Goal: Complete application form: Complete application form

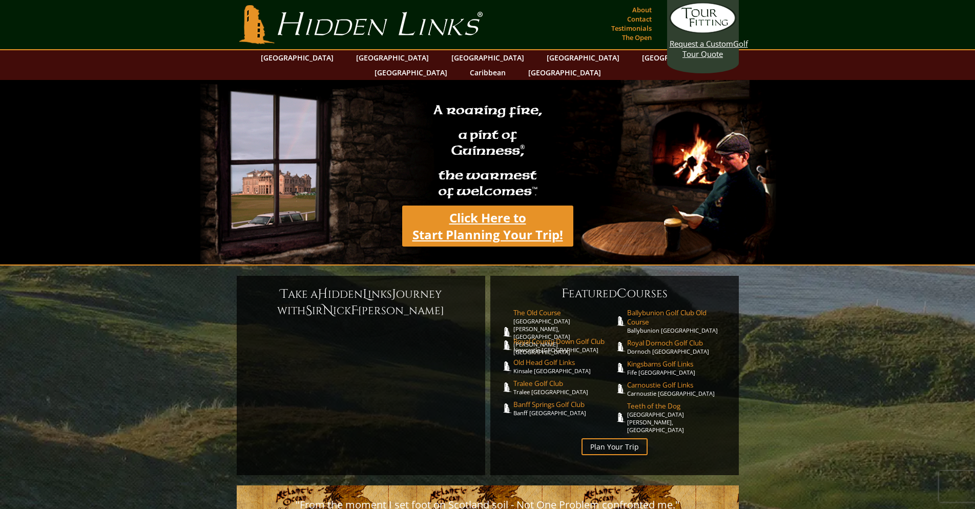
click at [475, 219] on link "Click Here to Start Planning Your Trip!" at bounding box center [487, 225] width 171 height 41
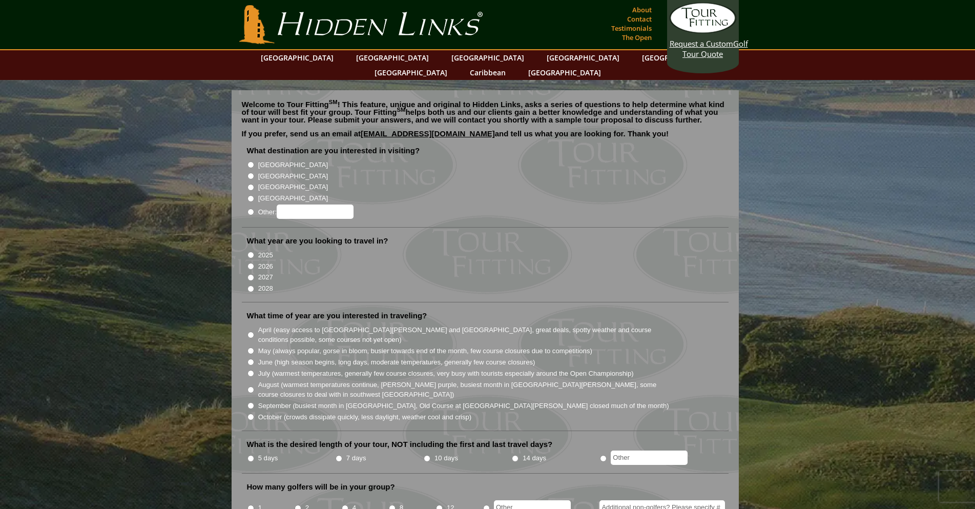
click at [256, 170] on li "[GEOGRAPHIC_DATA]" at bounding box center [489, 175] width 485 height 11
click at [247, 170] on li "[GEOGRAPHIC_DATA]" at bounding box center [489, 175] width 485 height 11
click at [251, 173] on input "[GEOGRAPHIC_DATA]" at bounding box center [250, 176] width 7 height 7
radio input "true"
click at [248, 274] on input "2027" at bounding box center [250, 277] width 7 height 7
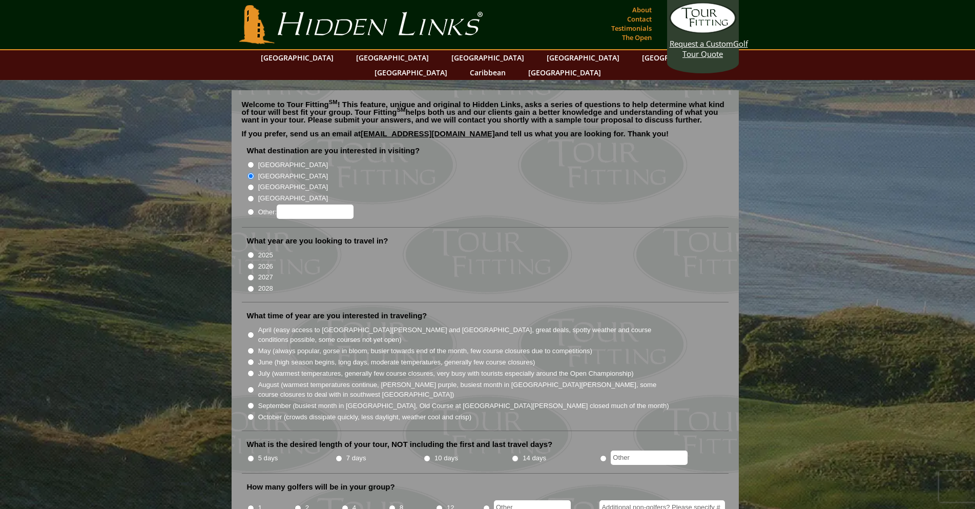
radio input "true"
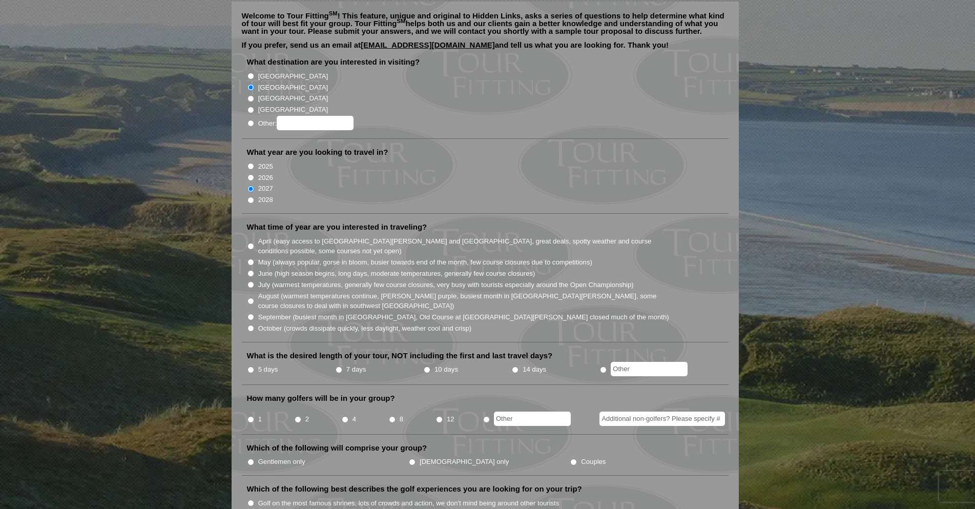
scroll to position [102, 0]
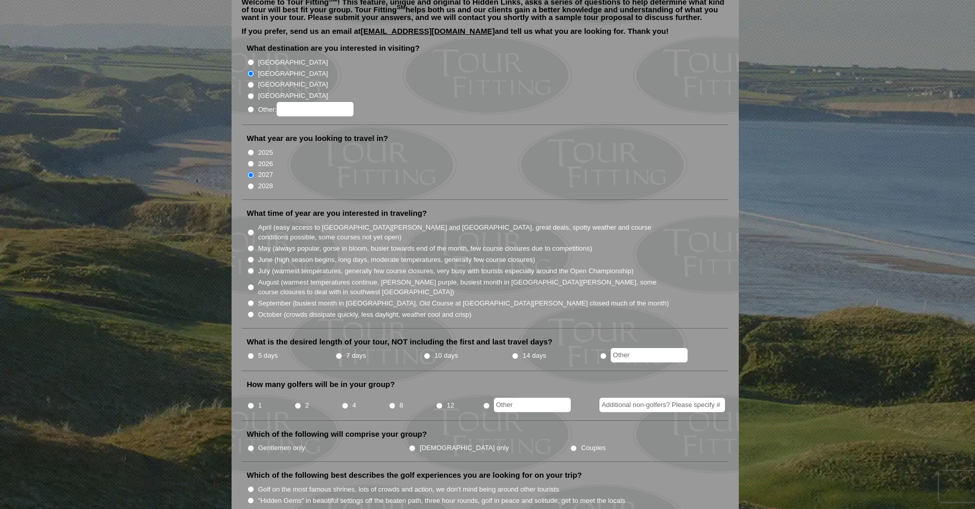
click at [252, 267] on input "July (warmest temperatures, generally few course closures, very busy with touri…" at bounding box center [250, 270] width 7 height 7
radio input "true"
click at [424, 353] on input "10 days" at bounding box center [427, 356] width 7 height 7
radio input "true"
click at [252, 402] on input "1" at bounding box center [250, 405] width 7 height 7
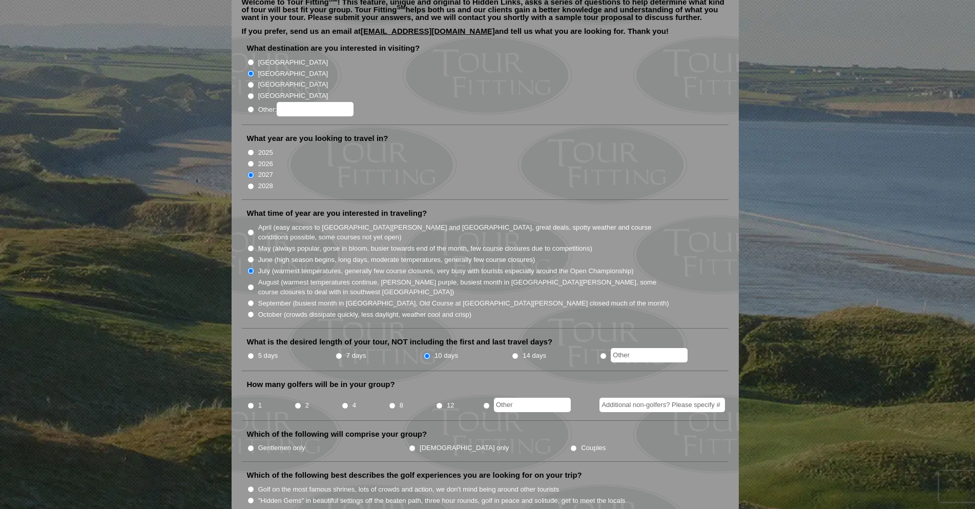
radio input "true"
click at [247, 445] on input "Gentlemen only" at bounding box center [250, 448] width 7 height 7
radio input "true"
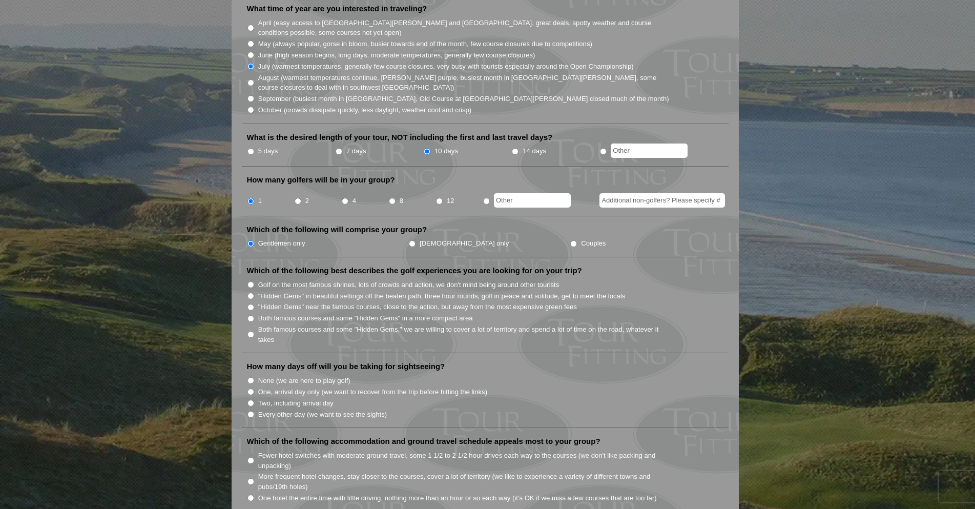
scroll to position [307, 0]
click at [254, 330] on input "Both famous courses and some "Hidden Gems," we are willing to cover a lot of te…" at bounding box center [250, 333] width 7 height 7
radio input "true"
click at [250, 377] on input "None (we are here to play golf)" at bounding box center [250, 380] width 7 height 7
radio input "true"
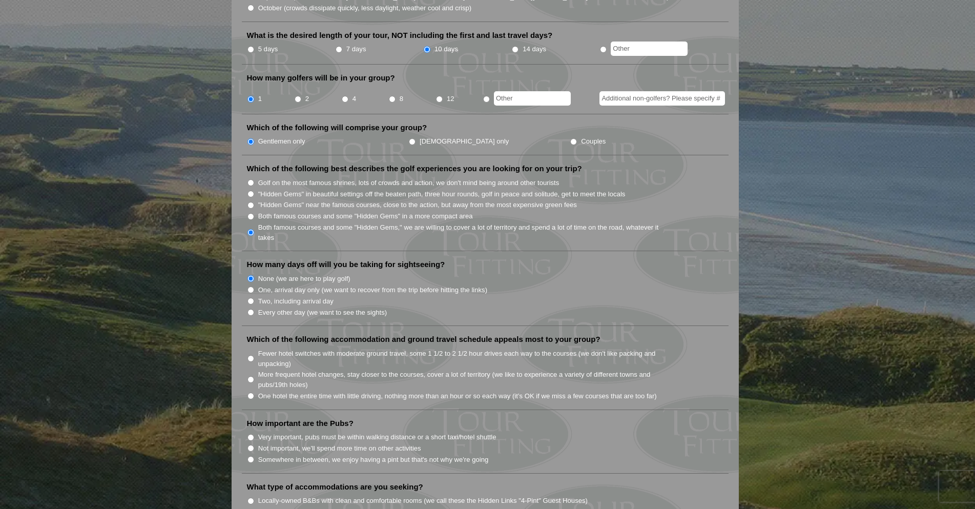
scroll to position [410, 0]
click at [247, 375] on input "More frequent hotel changes, stay closer to the courses, cover a lot of territo…" at bounding box center [250, 378] width 7 height 7
radio input "true"
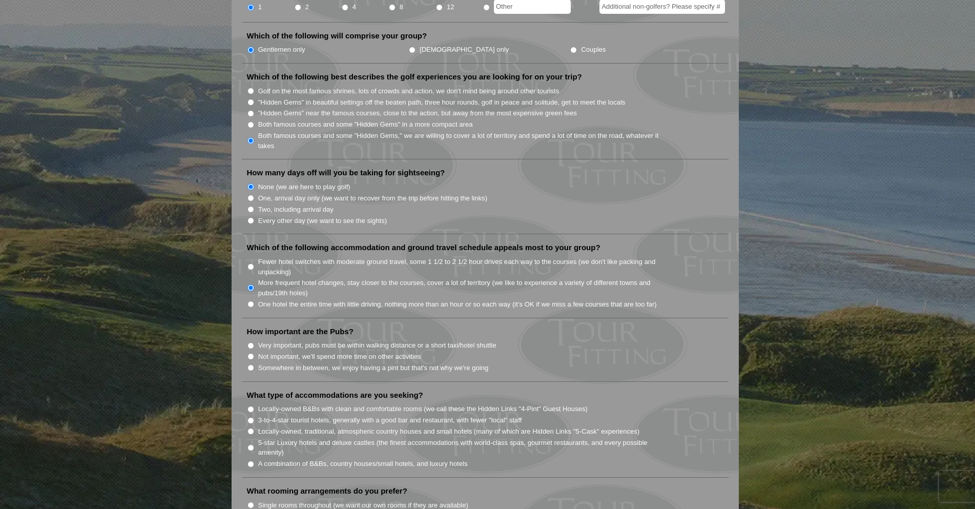
scroll to position [564, 0]
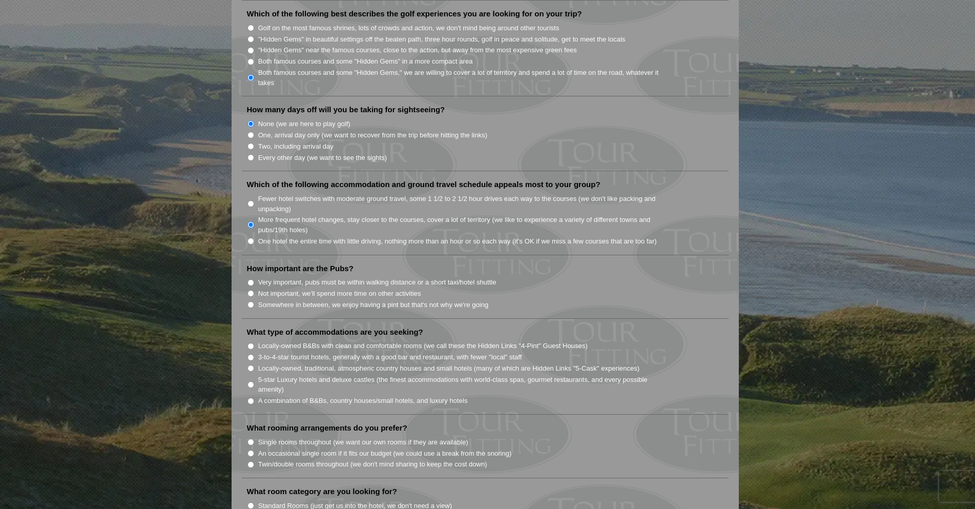
click at [252, 301] on input "Somewhere in between, we enjoy having a pint but that's not why we're going" at bounding box center [250, 304] width 7 height 7
radio input "true"
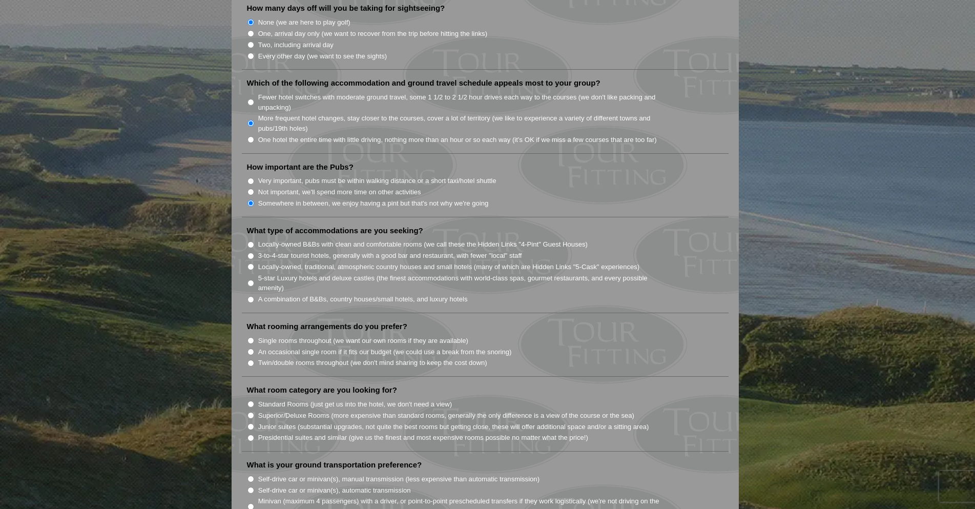
scroll to position [666, 0]
click at [253, 262] on input "Locally-owned, traditional, atmospheric country houses and small hotels (many o…" at bounding box center [250, 265] width 7 height 7
radio input "true"
click at [251, 359] on input "Twin/double rooms throughout (we don't mind sharing to keep the cost down)" at bounding box center [250, 362] width 7 height 7
radio input "true"
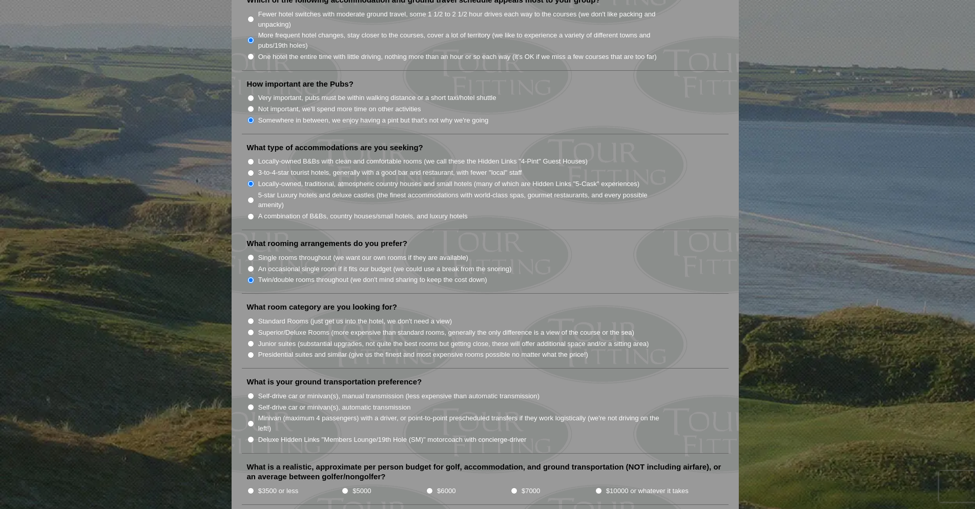
scroll to position [769, 0]
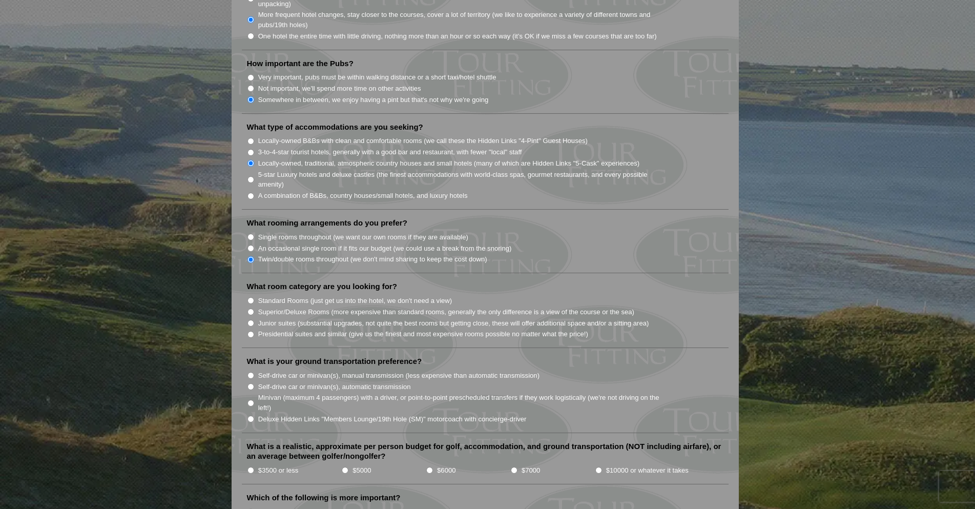
click at [250, 297] on input "Standard Rooms (just get us into the hotel, we don't need a view)" at bounding box center [250, 300] width 7 height 7
radio input "true"
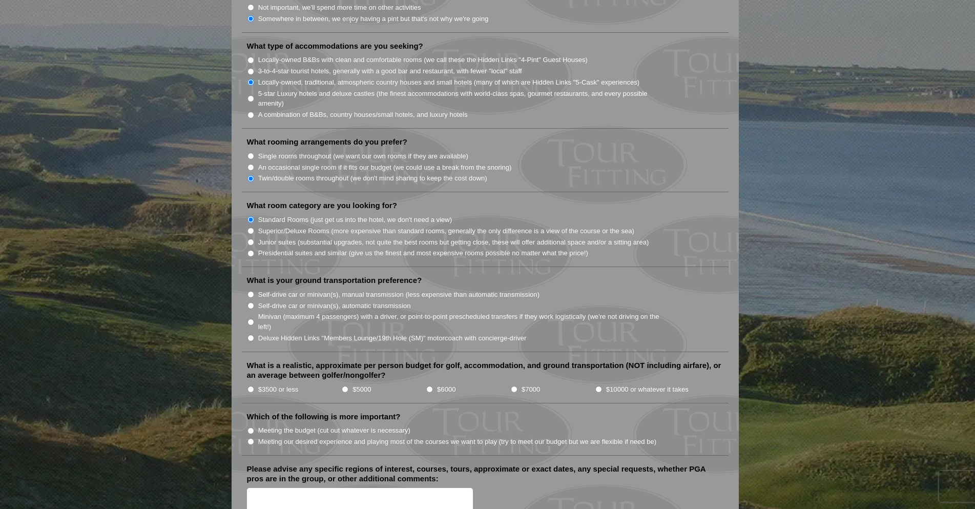
scroll to position [871, 0]
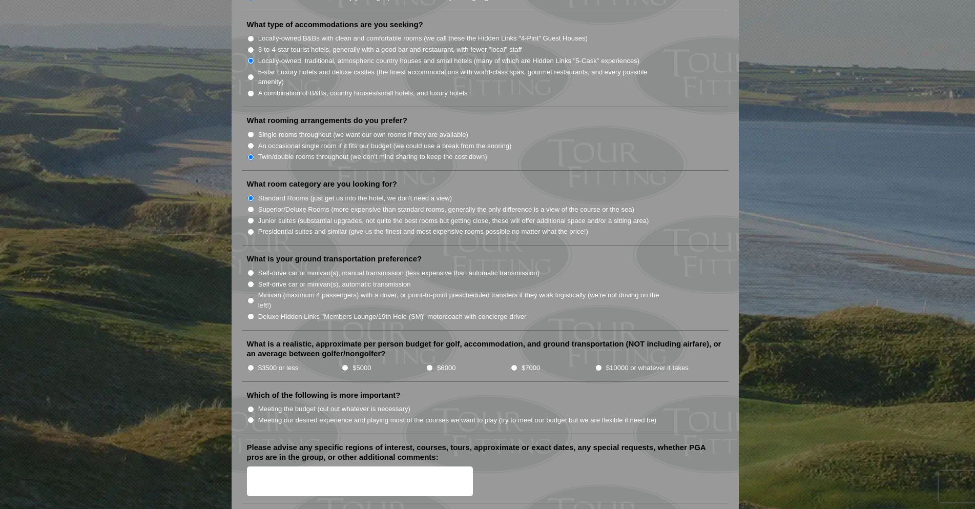
click at [261, 268] on label "Self-drive car or minivan(s), manual transmission (less expensive than automati…" at bounding box center [398, 273] width 281 height 10
click at [254, 270] on input "Self-drive car or minivan(s), manual transmission (less expensive than automati…" at bounding box center [250, 273] width 7 height 7
radio input "true"
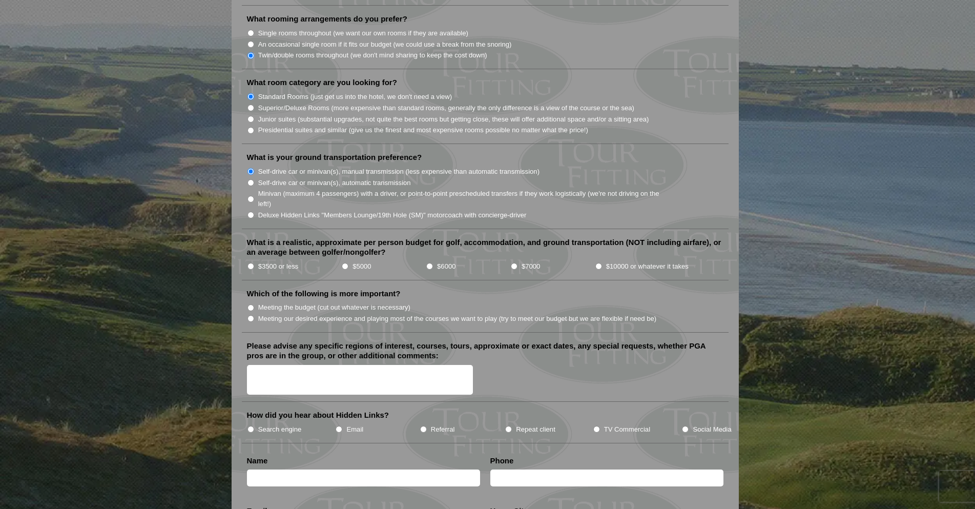
scroll to position [974, 0]
click at [349, 259] on li "$5000" at bounding box center [383, 264] width 85 height 11
click at [344, 262] on input "$5000" at bounding box center [345, 265] width 7 height 7
radio input "true"
click at [249, 303] on input "Meeting the budget (cut out whatever is necessary)" at bounding box center [250, 306] width 7 height 7
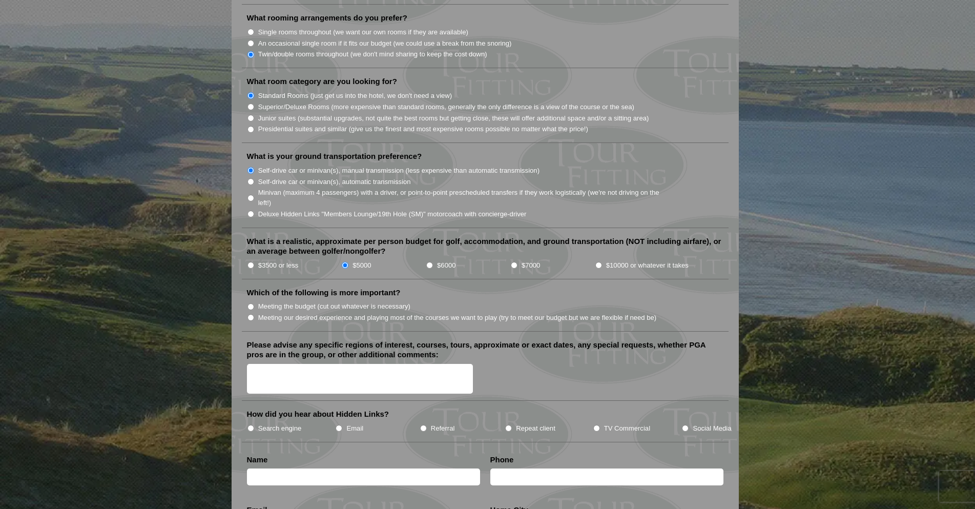
radio input "true"
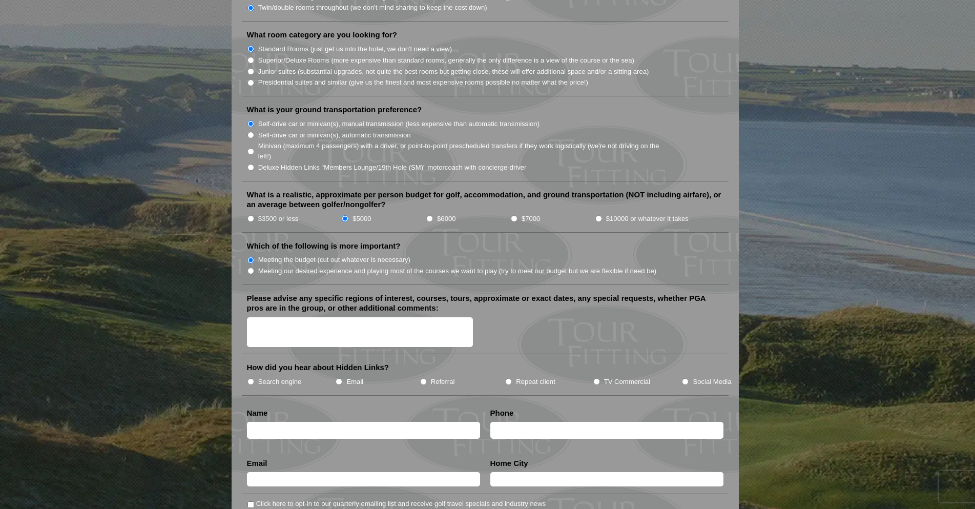
scroll to position [1025, 0]
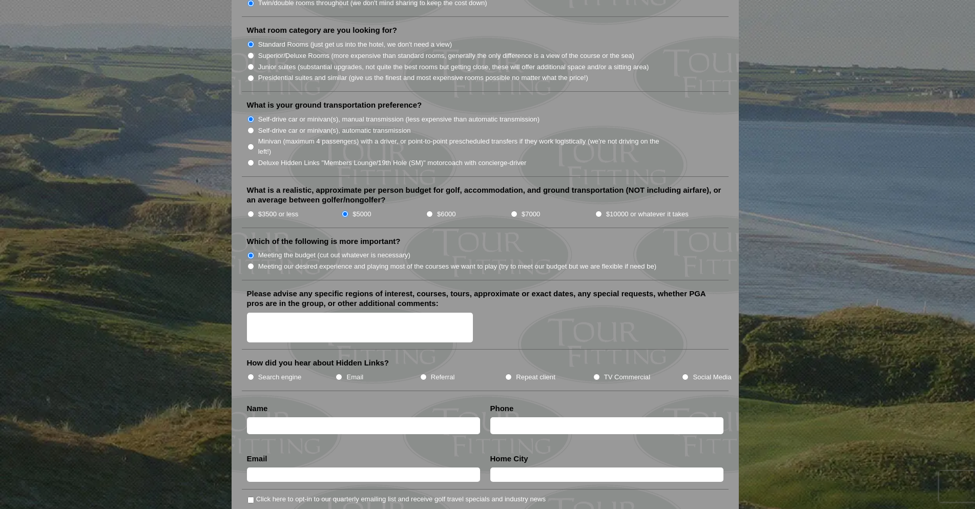
click at [253, 374] on input "Search engine" at bounding box center [250, 377] width 7 height 7
radio input "true"
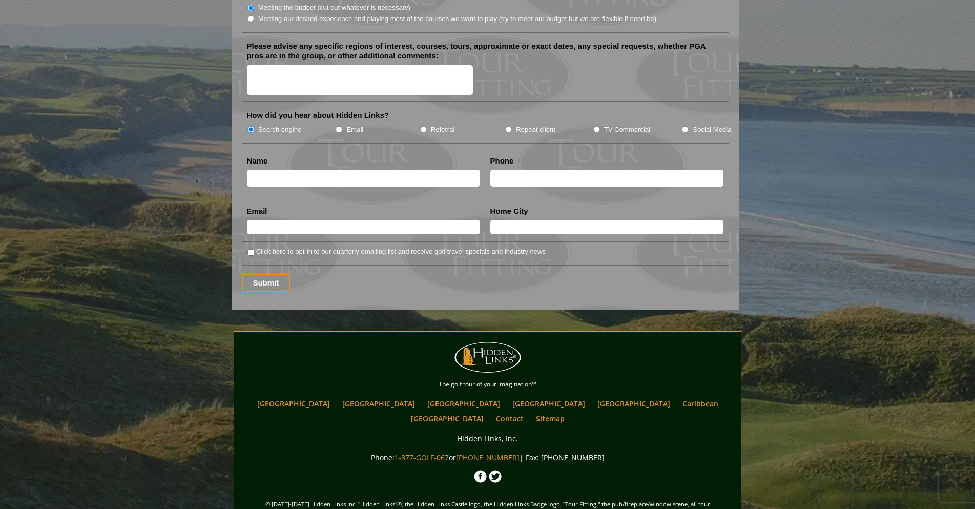
scroll to position [1281, 0]
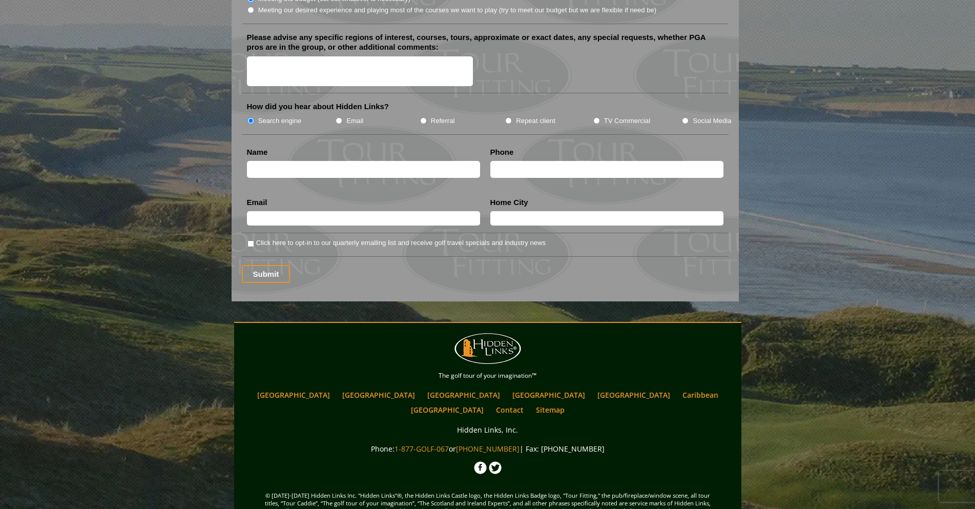
click at [307, 56] on textarea "Please advise any specific regions of interest, courses, tours, approximate or …" at bounding box center [360, 71] width 226 height 30
type textarea "would love to play at st-andrews but also at the machrie links on islay. the be…"
click at [396, 161] on input "text" at bounding box center [363, 169] width 233 height 17
type input "vincent Beaulieu-Ducharme"
type input "4505018896"
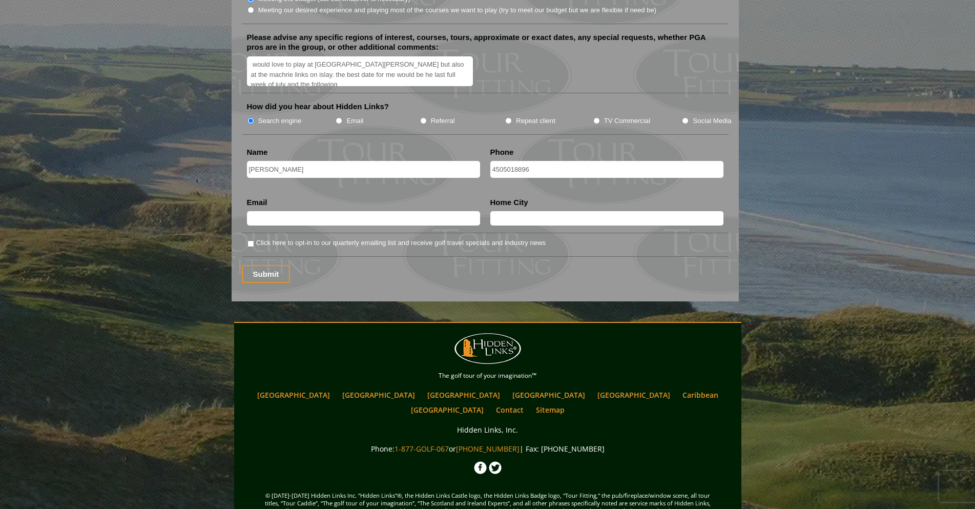
type input "vinvinbd@hotmail.com"
type input "Sorel-Tracy"
click at [249, 237] on li "Click here to opt-in to our quarterly emailing list and receive golf travel spe…" at bounding box center [489, 242] width 485 height 11
click at [250, 240] on input "Click here to opt-in to our quarterly emailing list and receive golf travel spe…" at bounding box center [250, 243] width 7 height 7
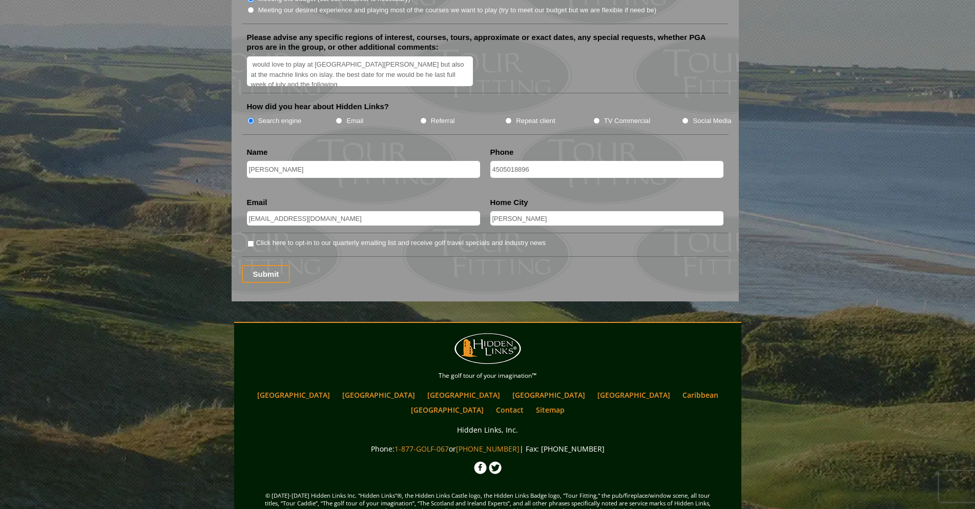
checkbox input "true"
click at [277, 265] on input "Submit" at bounding box center [266, 274] width 49 height 18
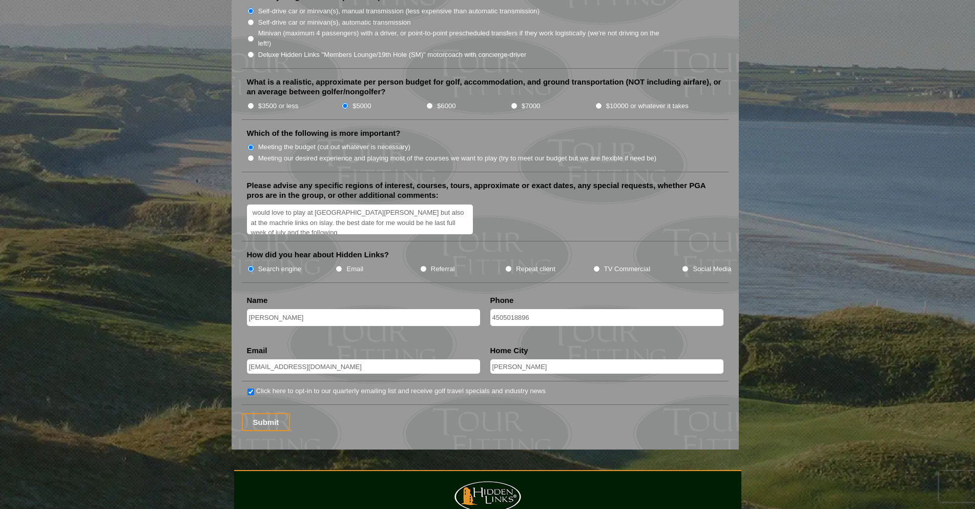
scroll to position [1281, 0]
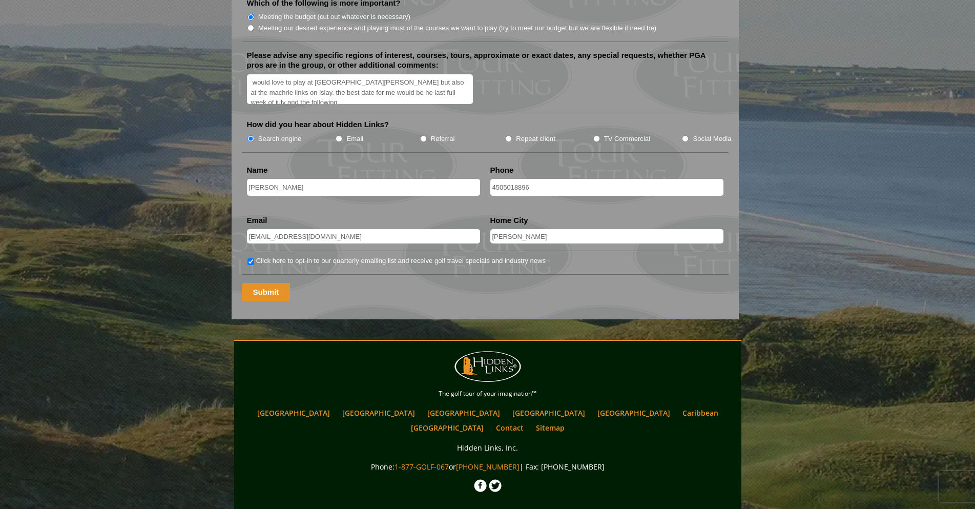
click at [260, 283] on input "Submit" at bounding box center [266, 292] width 49 height 18
